Goal: Information Seeking & Learning: Learn about a topic

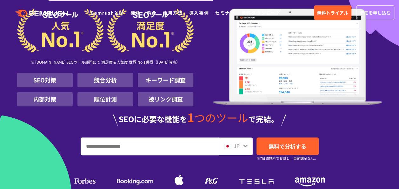
scroll to position [84, 0]
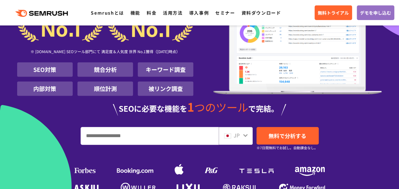
click at [143, 136] on input "URL、キーワードを入力してください" at bounding box center [150, 135] width 138 height 17
type input "*"
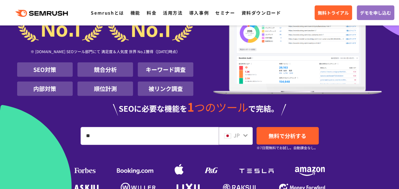
type input "*"
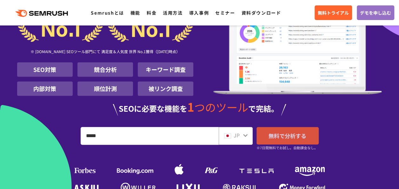
type input "*****"
click at [294, 139] on span "無料で分析する" at bounding box center [288, 135] width 38 height 8
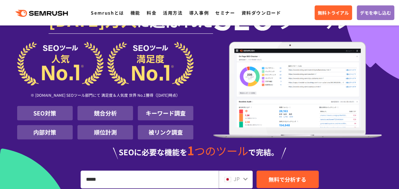
scroll to position [0, 0]
